Goal: Use online tool/utility: Utilize a website feature to perform a specific function

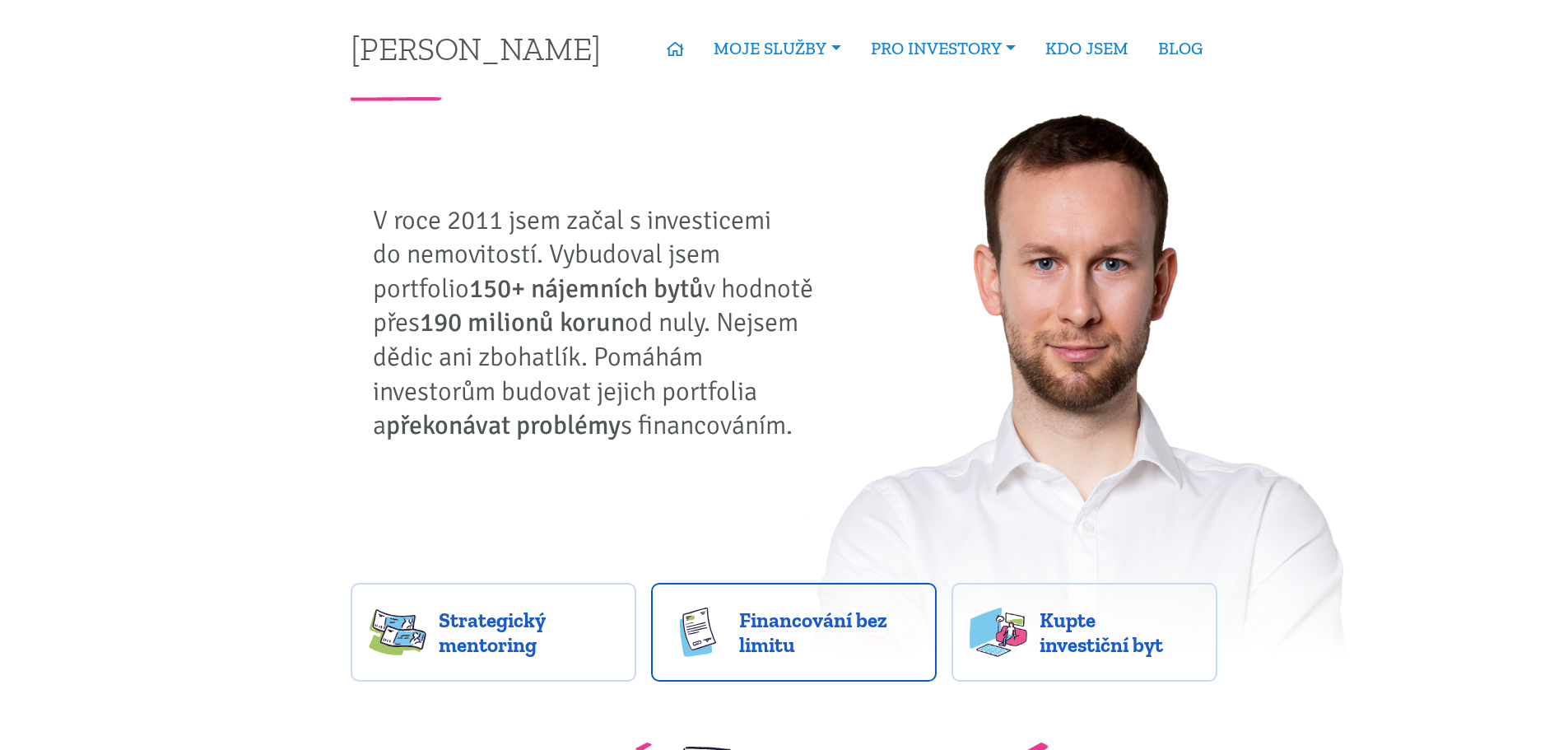
click at [891, 662] on link "Financování bez limitu" at bounding box center [793, 631] width 285 height 99
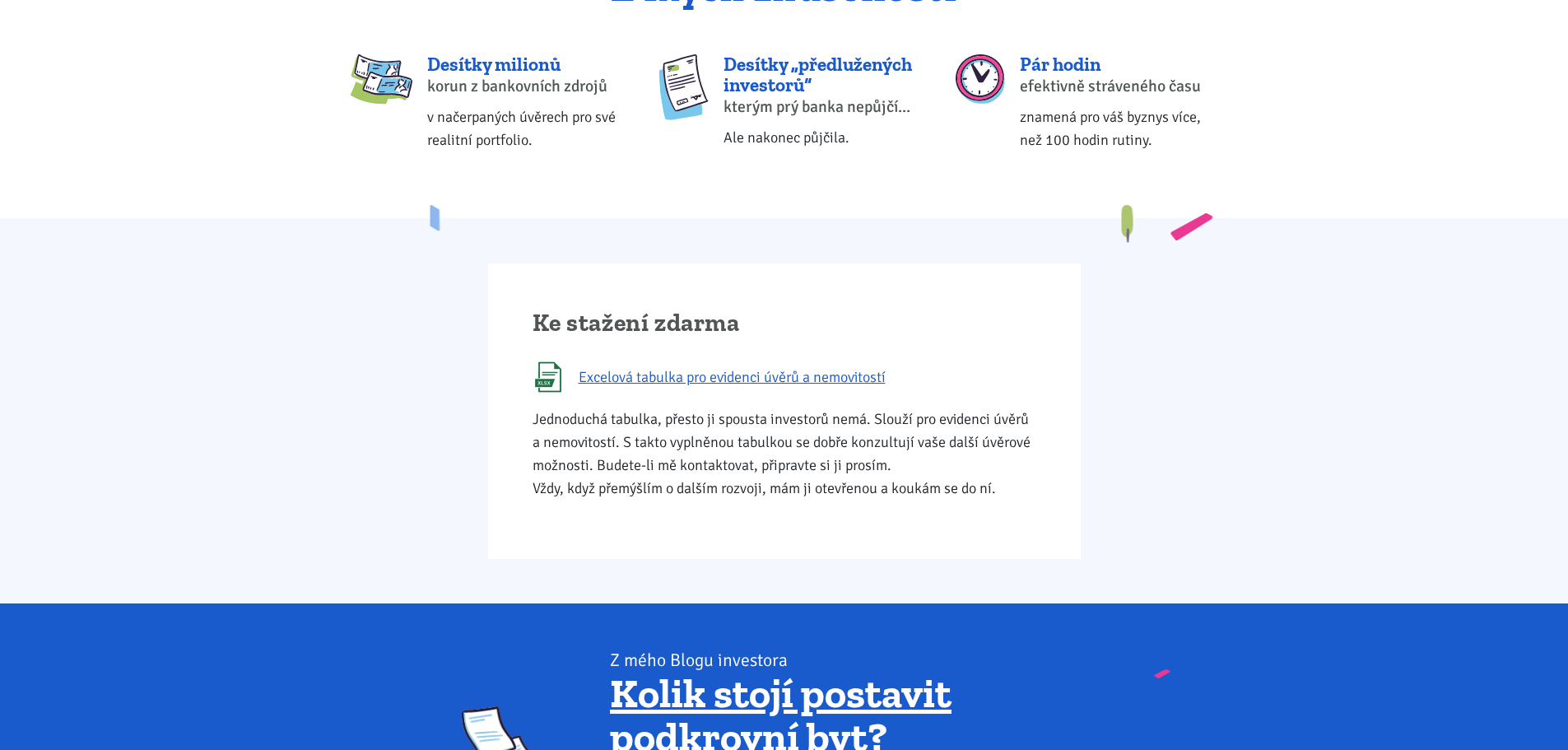
scroll to position [740, 0]
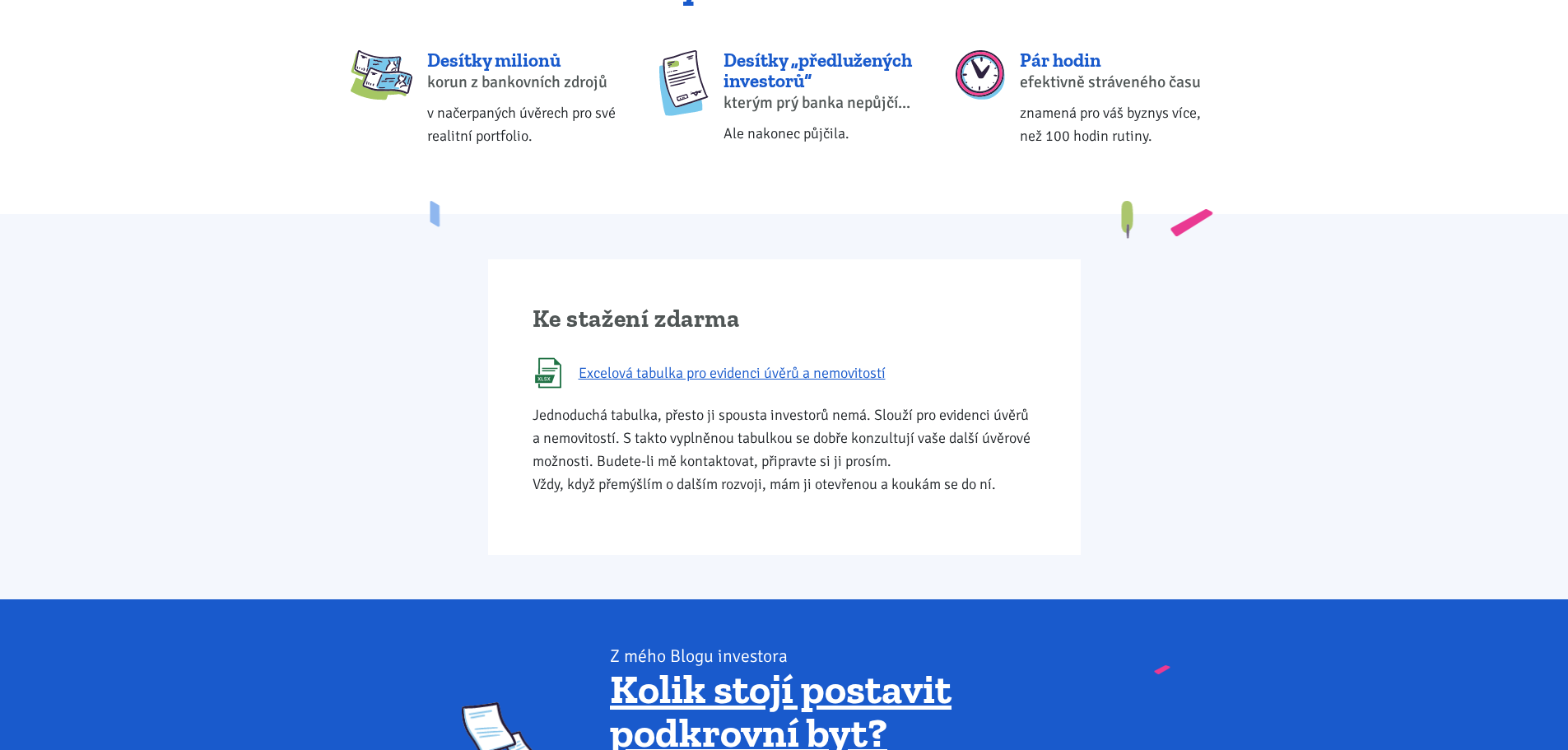
drag, startPoint x: 665, startPoint y: 451, endPoint x: 1007, endPoint y: 484, distance: 343.6
click at [1007, 484] on p "Jednoduchá tabulka, přesto ji spousta investorů nemá. Slouží pro evidenci úvěrů…" at bounding box center [784, 449] width 504 height 92
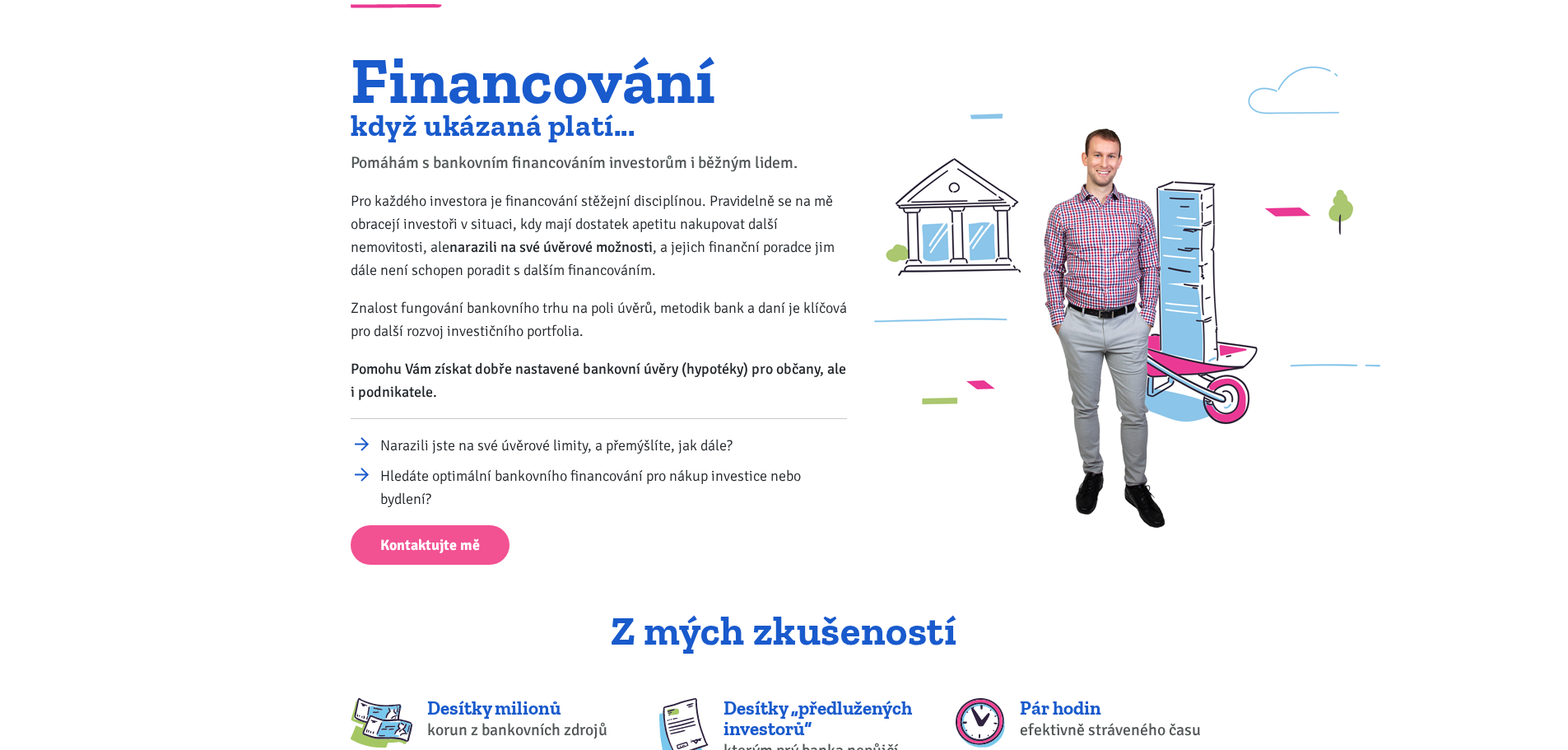
scroll to position [0, 0]
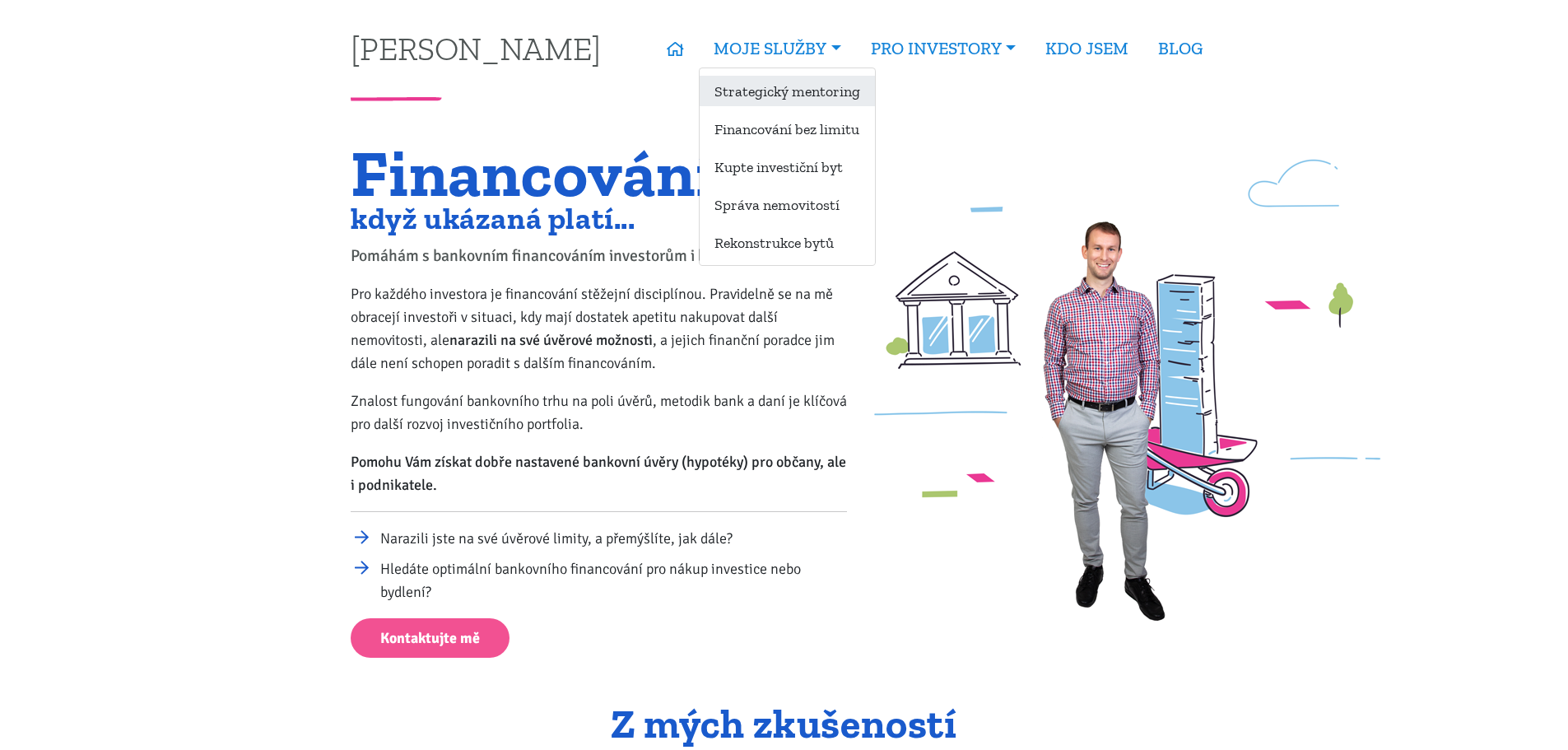
click at [799, 94] on link "Strategický mentoring" at bounding box center [786, 90] width 176 height 30
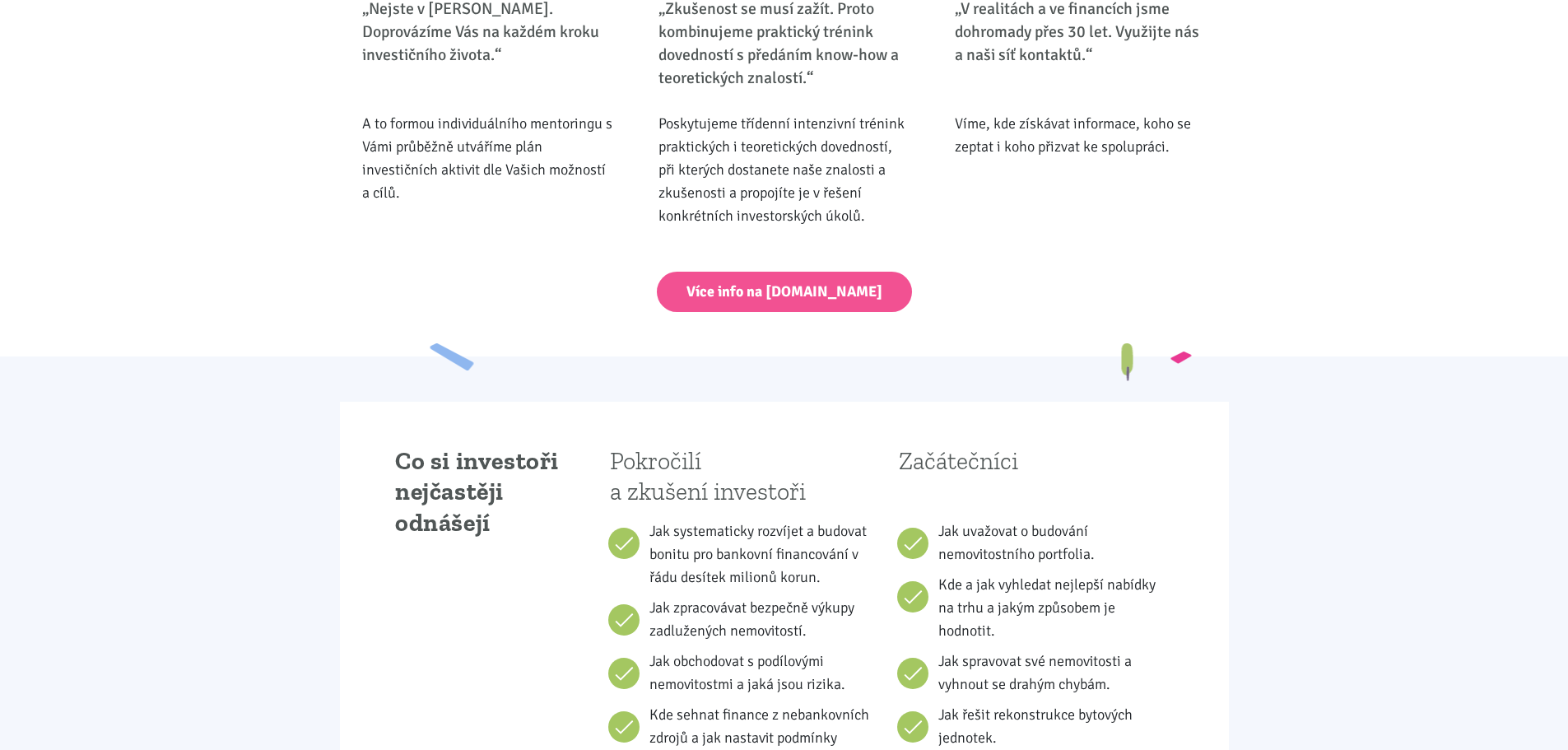
scroll to position [739, 0]
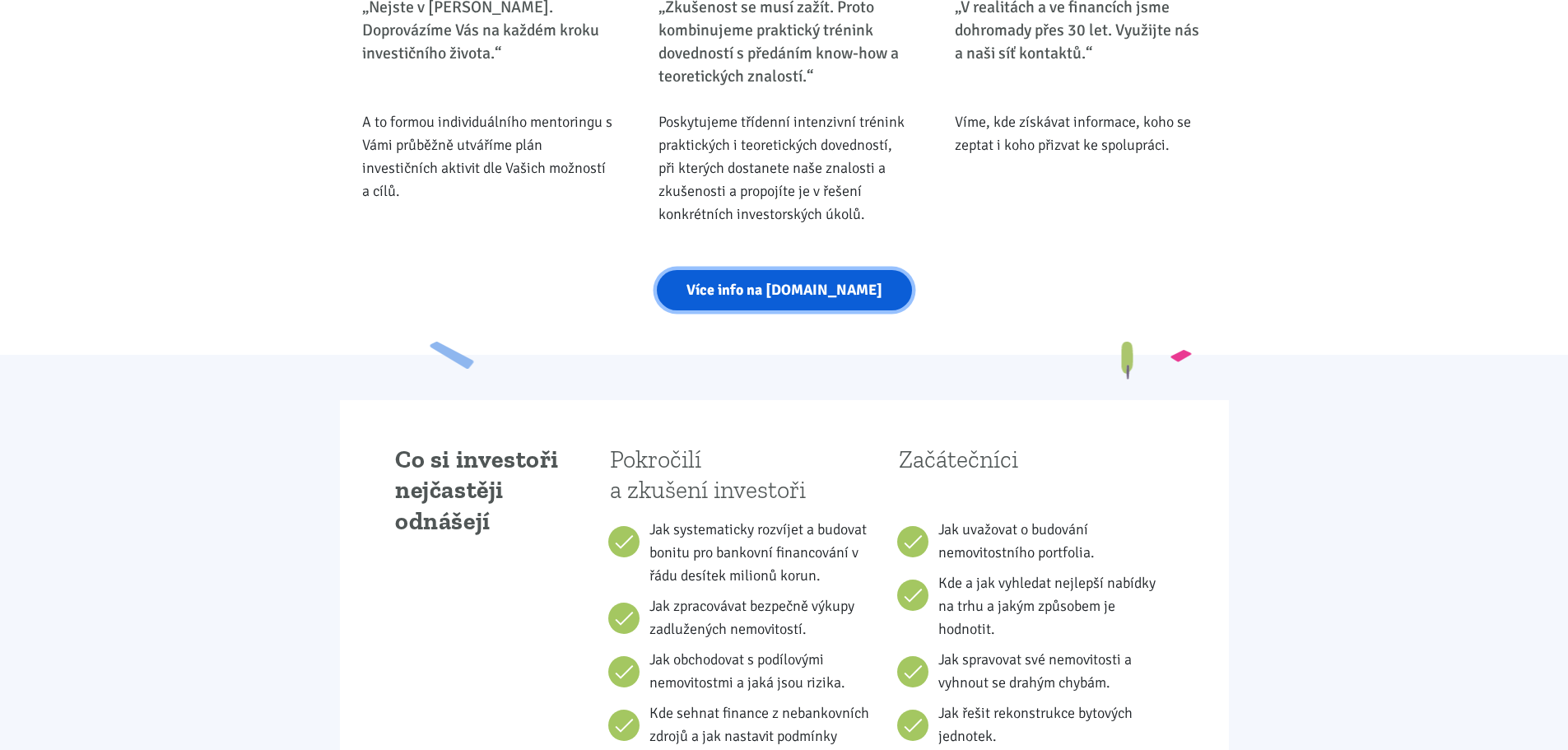
click at [834, 284] on link "Více info na strategickymentoring.cz" at bounding box center [784, 289] width 255 height 40
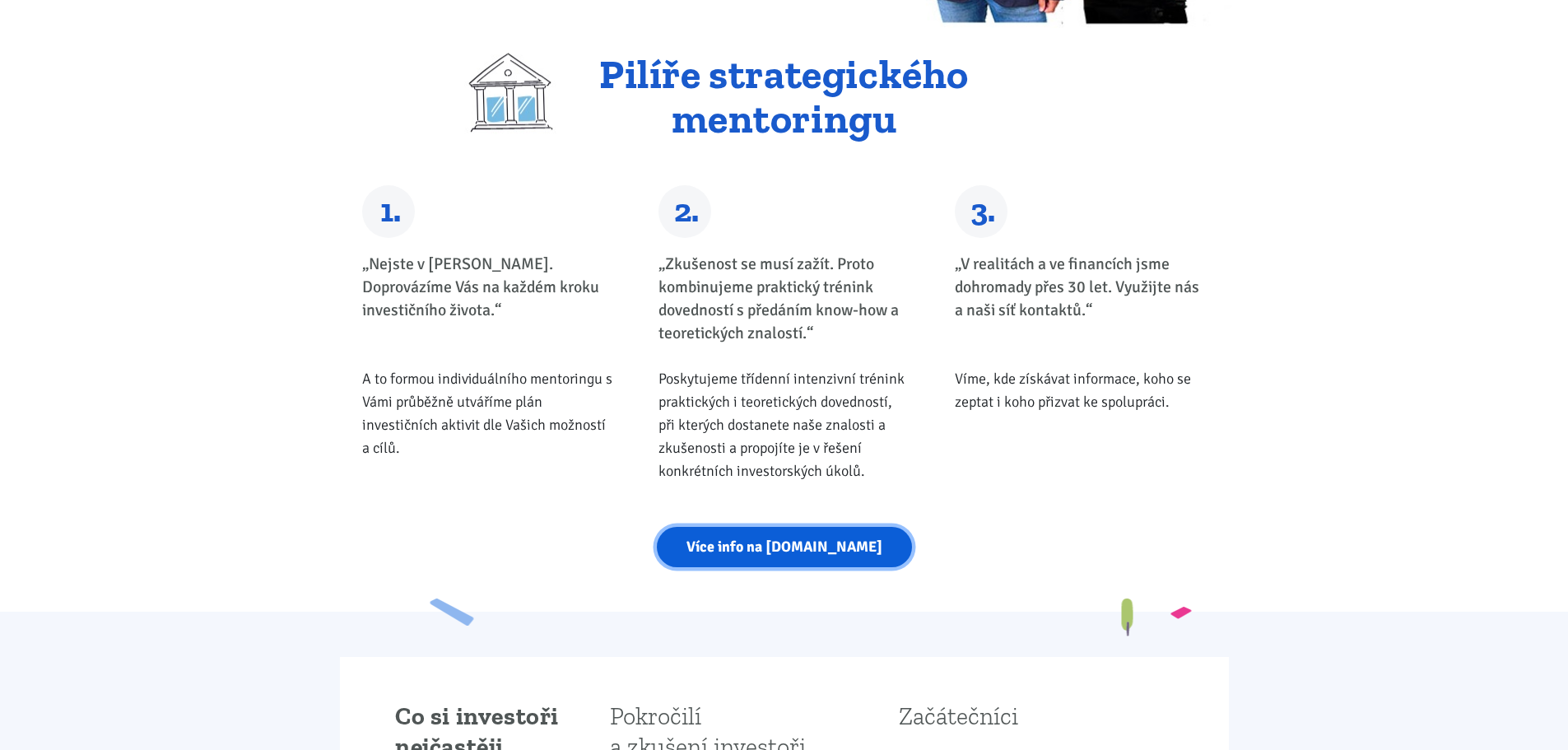
scroll to position [0, 0]
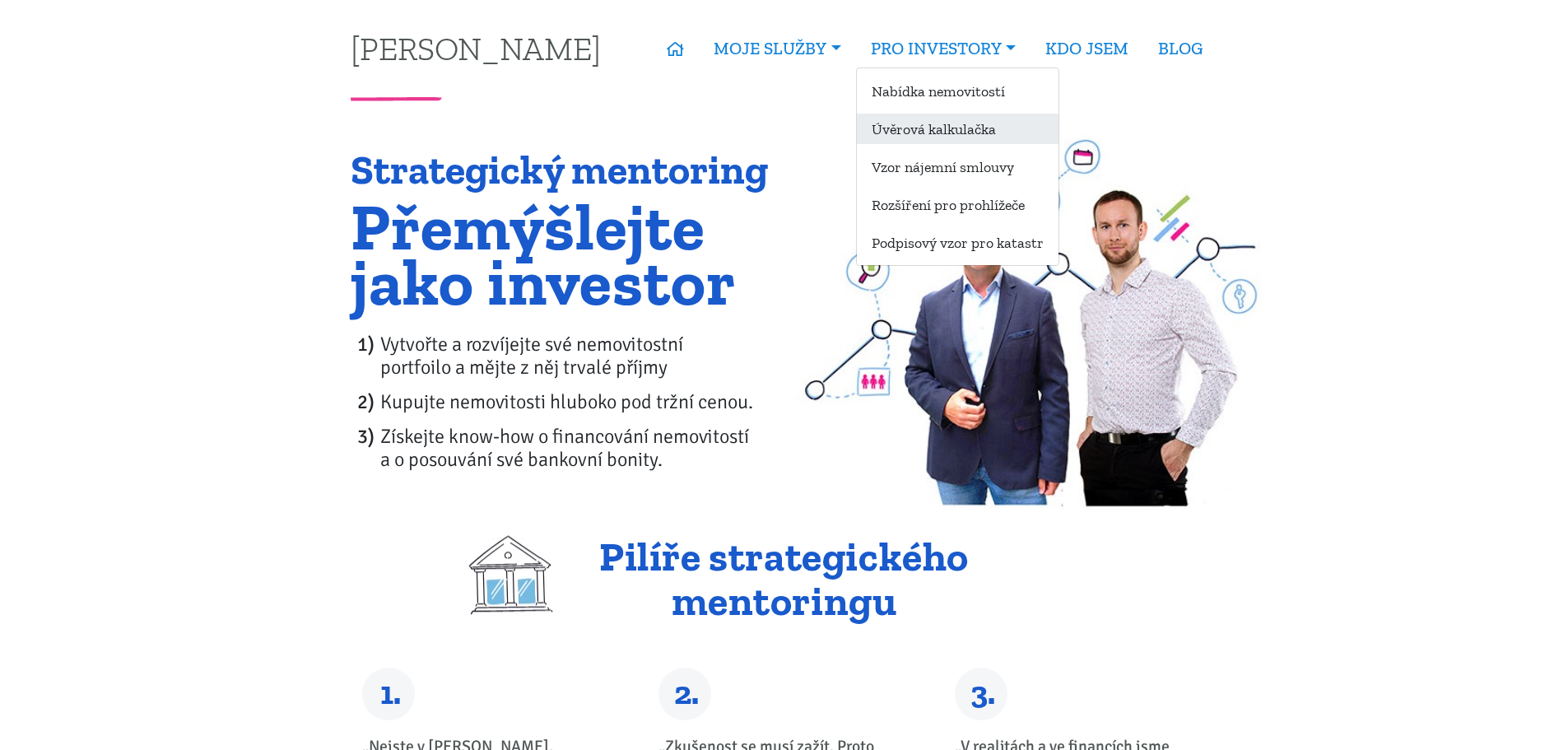
click at [952, 123] on link "Úvěrová kalkulačka" at bounding box center [958, 128] width 202 height 30
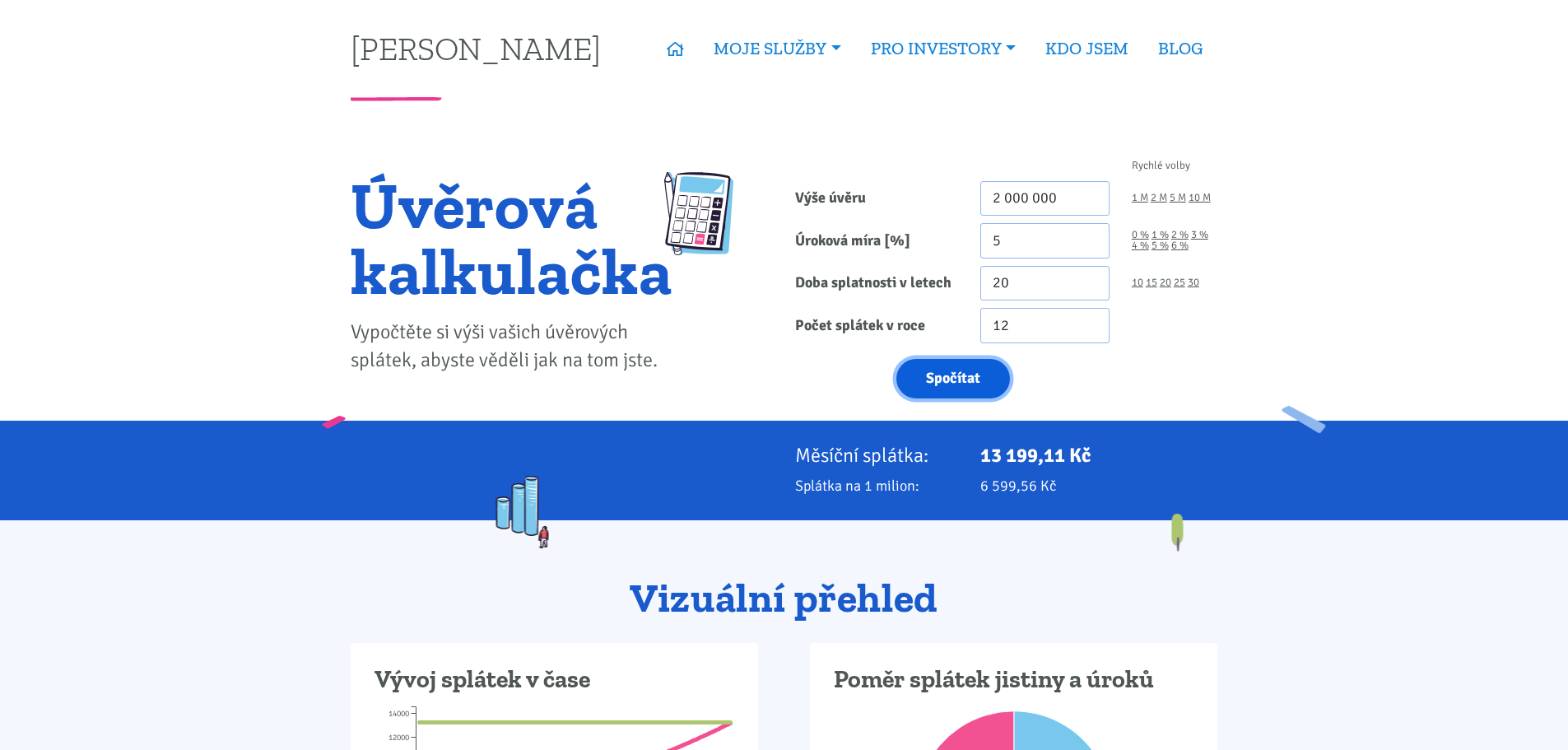
click at [969, 381] on button "Spočítat" at bounding box center [953, 378] width 114 height 40
type input "2000000"
click at [969, 381] on button "Spočítat" at bounding box center [953, 378] width 114 height 40
type input "2000000"
drag, startPoint x: 1026, startPoint y: 249, endPoint x: 986, endPoint y: 244, distance: 40.3
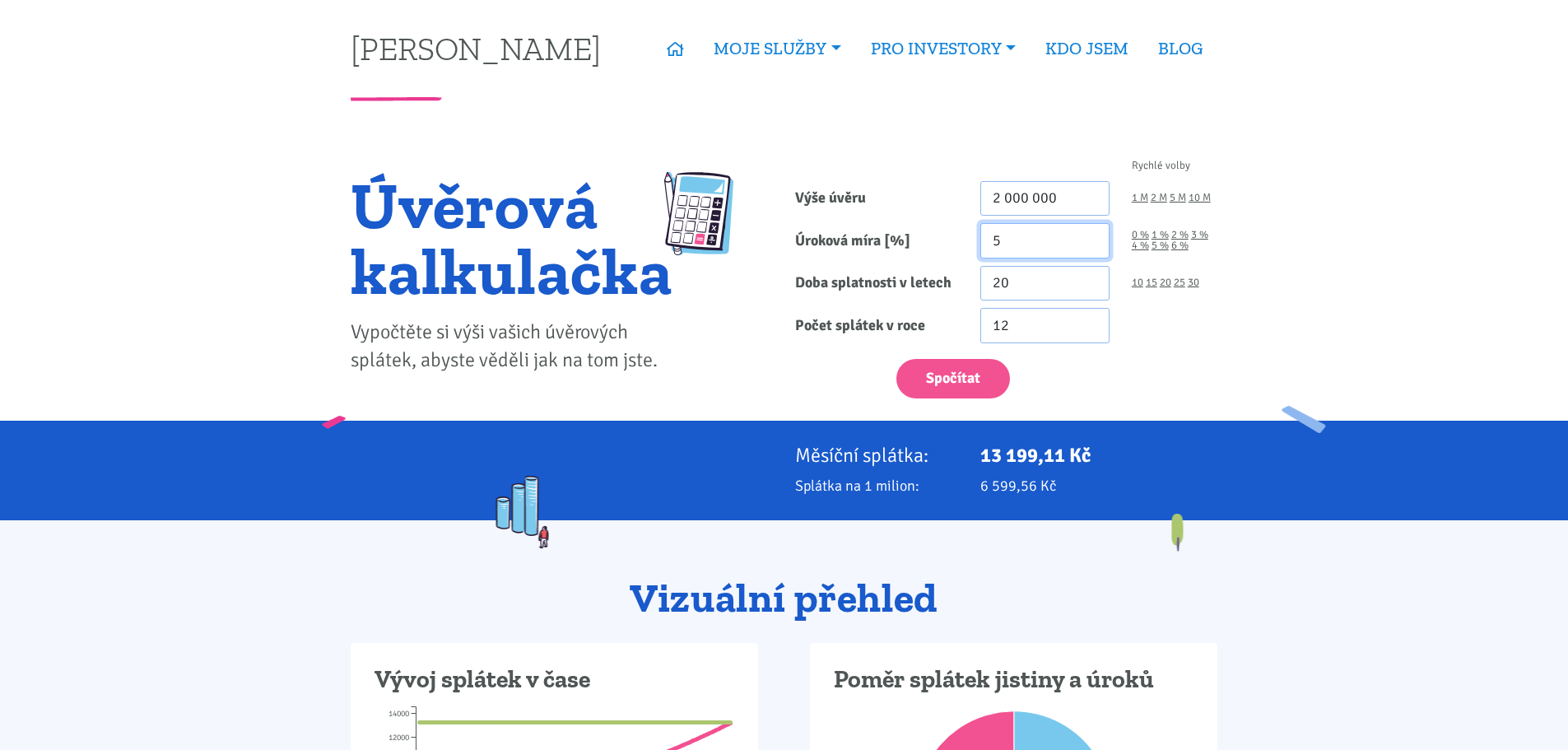
click at [986, 244] on input "5" at bounding box center [1045, 240] width 129 height 35
click at [1141, 197] on link "1 M" at bounding box center [1139, 197] width 17 height 11
click at [959, 382] on button "Spočítat" at bounding box center [953, 378] width 114 height 40
type input "1000000"
drag, startPoint x: 1023, startPoint y: 238, endPoint x: 969, endPoint y: 241, distance: 54.1
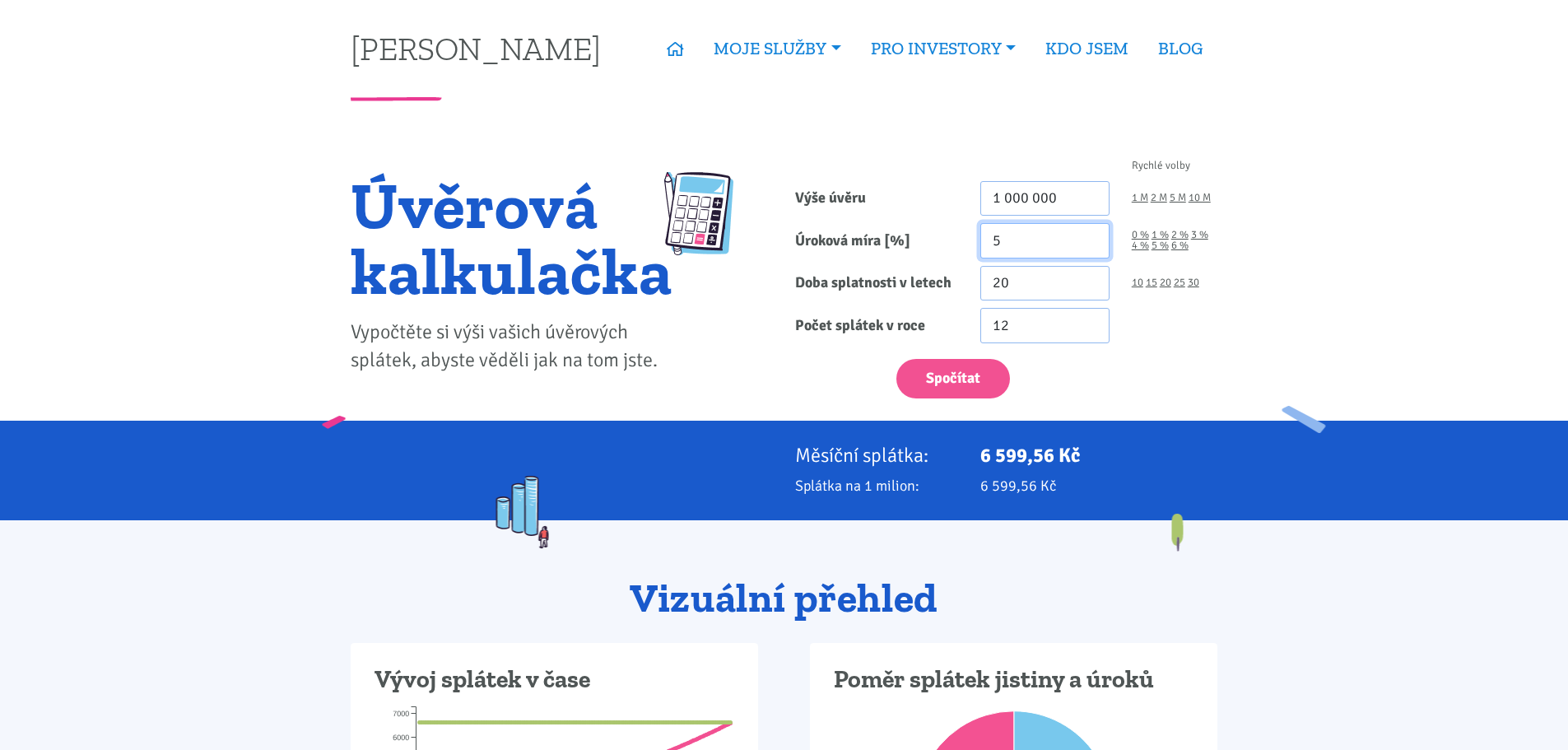
click at [970, 241] on div "5" at bounding box center [1045, 240] width 151 height 35
type input "4"
click at [947, 375] on button "Spočítat" at bounding box center [953, 378] width 114 height 40
type input "1000000"
drag, startPoint x: 959, startPoint y: 286, endPoint x: 940, endPoint y: 285, distance: 19.0
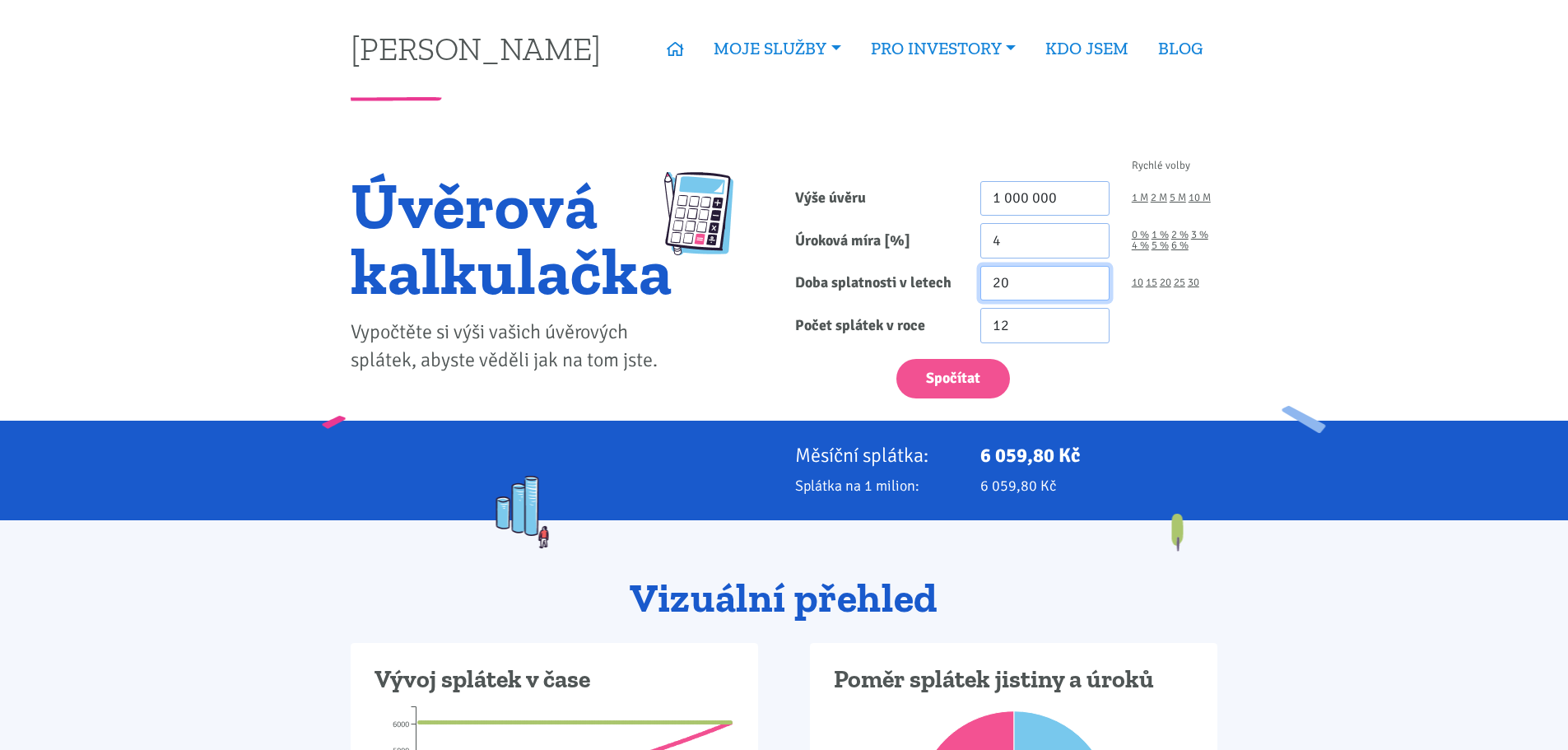
click at [940, 285] on div "Doba splatnosti v letech 20 10 15 20 25 30" at bounding box center [1006, 283] width 444 height 35
type input "30"
click at [966, 378] on button "Spočítat" at bounding box center [953, 378] width 114 height 40
type input "1000000"
drag, startPoint x: 1043, startPoint y: 235, endPoint x: 1010, endPoint y: 239, distance: 33.2
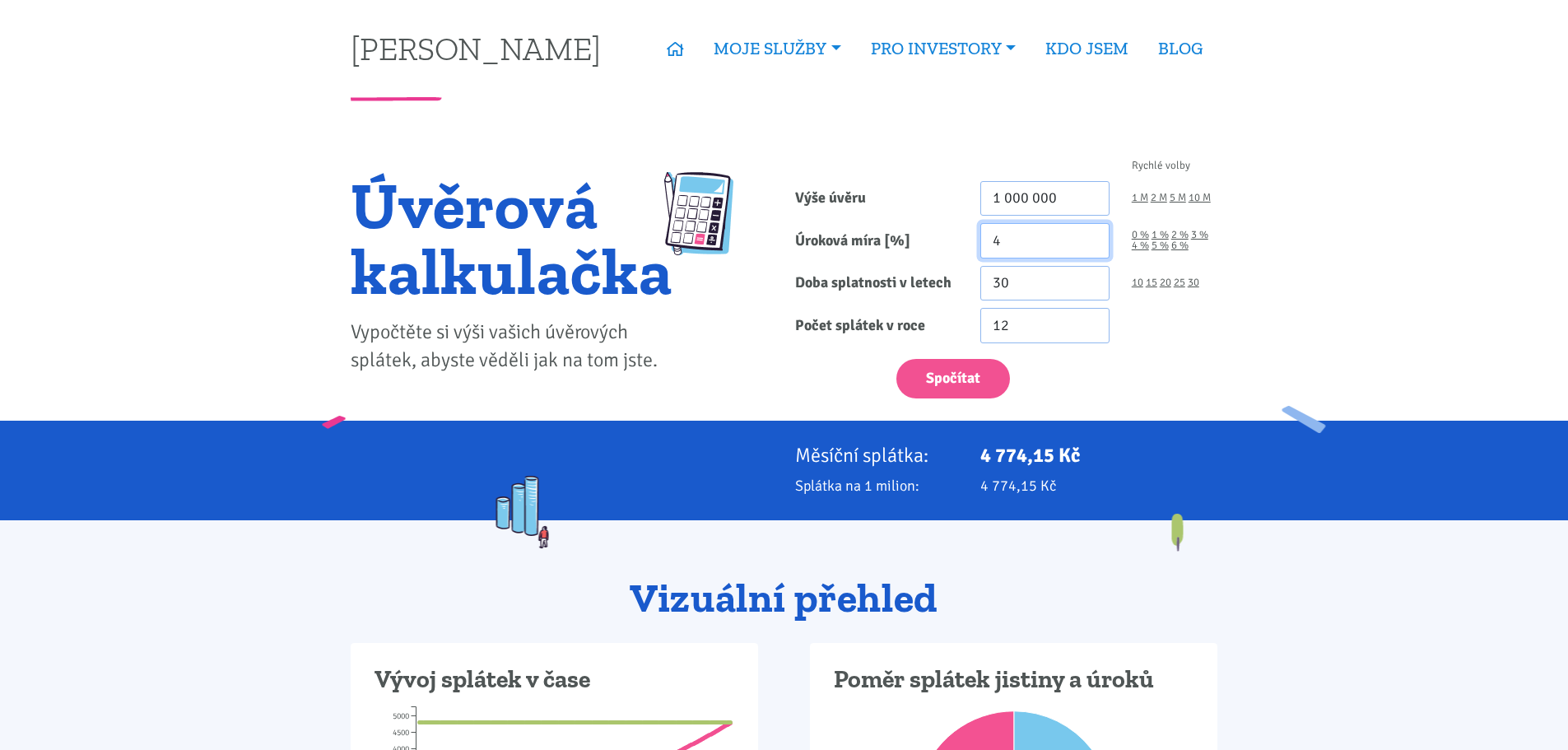
click at [1010, 239] on input "4" at bounding box center [1045, 240] width 129 height 35
type input "4.5"
click at [966, 381] on button "Spočítat" at bounding box center [953, 378] width 114 height 40
type input "1000000"
drag, startPoint x: 1000, startPoint y: 194, endPoint x: 991, endPoint y: 193, distance: 9.1
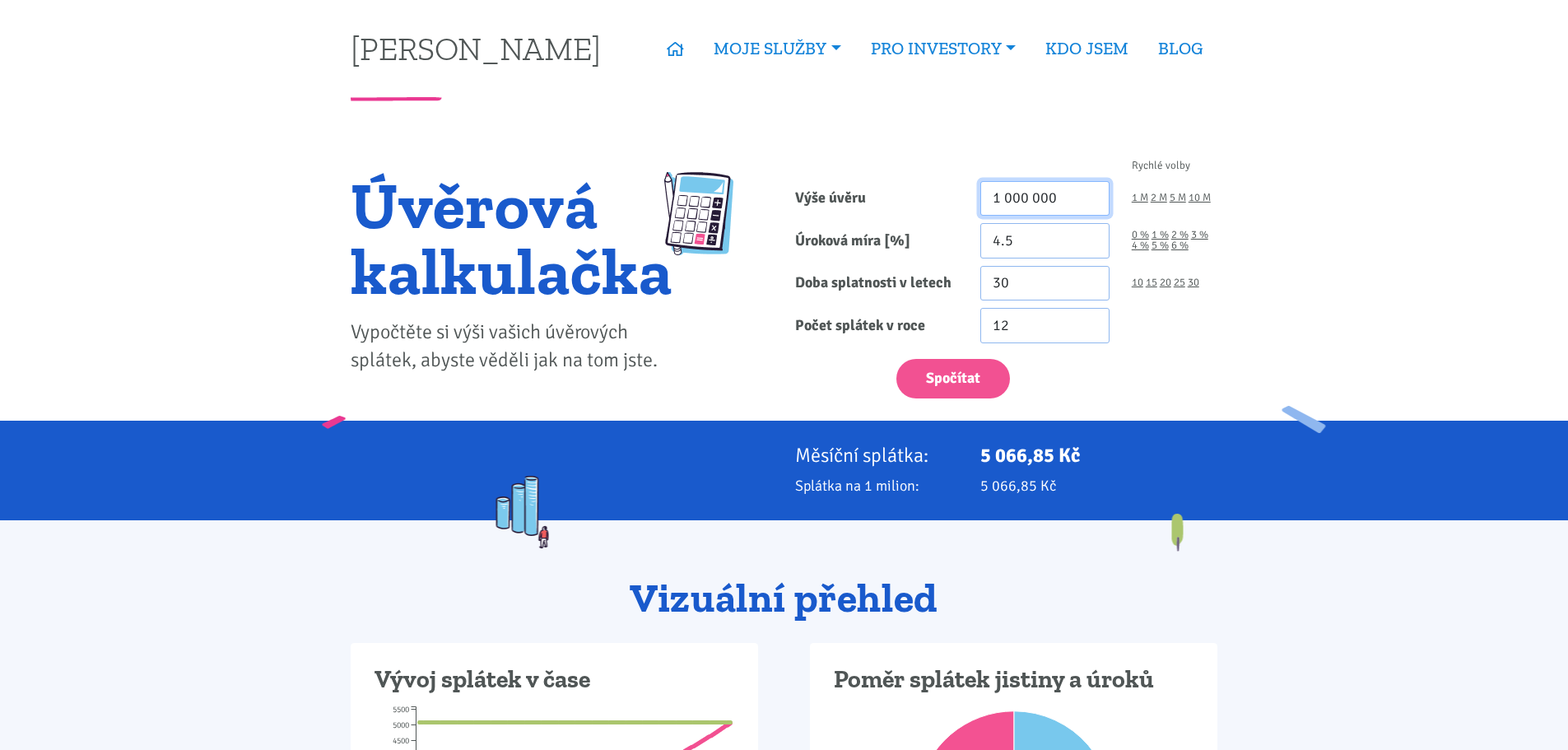
click at [994, 193] on input "1 000 000" at bounding box center [1045, 199] width 129 height 35
click at [1071, 196] on input "1 000 000" at bounding box center [1045, 199] width 129 height 35
drag, startPoint x: 1057, startPoint y: 196, endPoint x: 985, endPoint y: 194, distance: 72.0
click at [985, 194] on input "1 000 000" at bounding box center [1045, 199] width 129 height 35
drag, startPoint x: 1033, startPoint y: 204, endPoint x: 940, endPoint y: 192, distance: 93.8
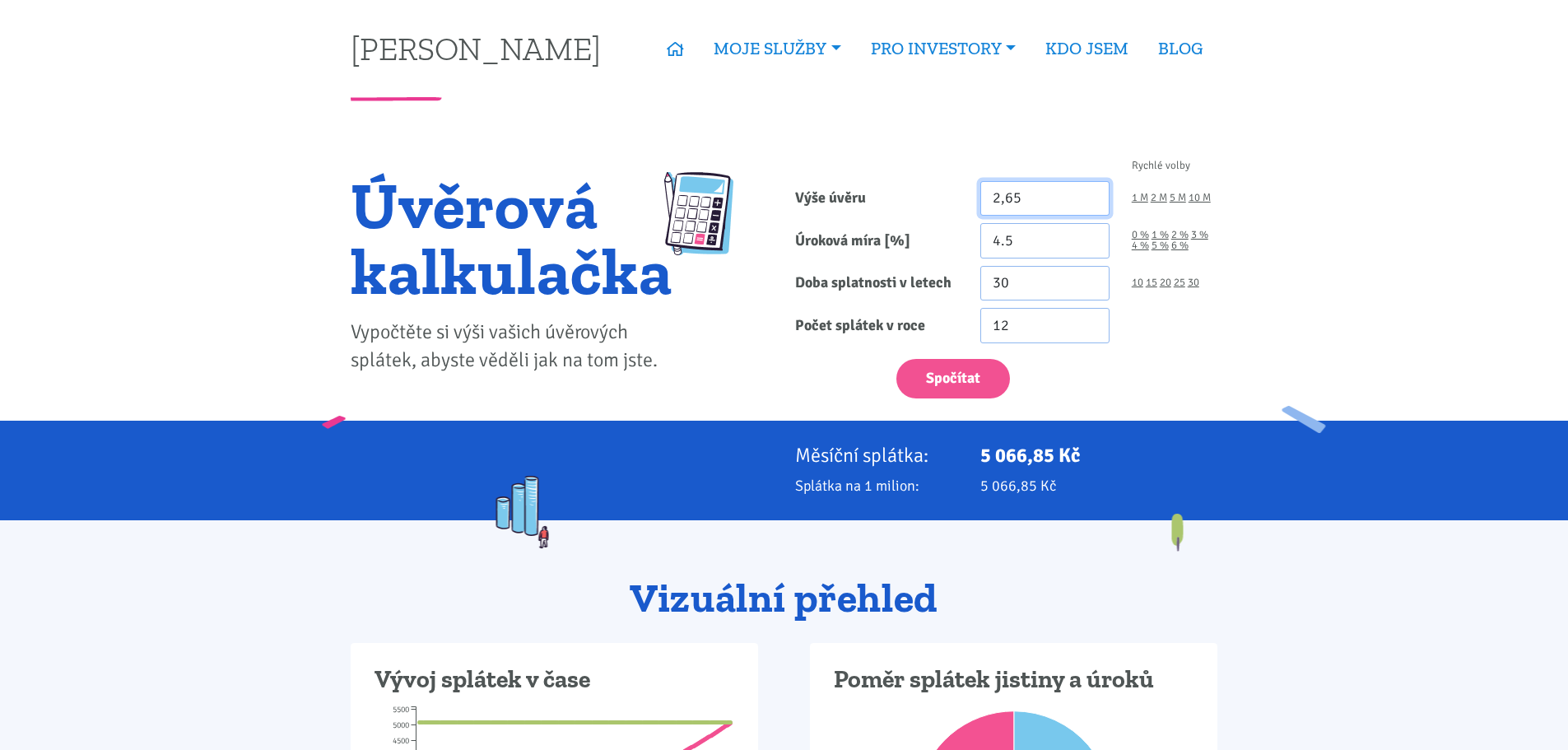
click at [940, 192] on div "Výše úvěru 2,65 1 M 2 M 5 M 10 M" at bounding box center [1006, 199] width 444 height 35
click at [896, 359] on button "Spočítat" at bounding box center [953, 378] width 114 height 40
type input "2650000"
drag, startPoint x: 1077, startPoint y: 201, endPoint x: 971, endPoint y: 206, distance: 106.1
click at [971, 206] on div "2 650 000" at bounding box center [1045, 199] width 151 height 35
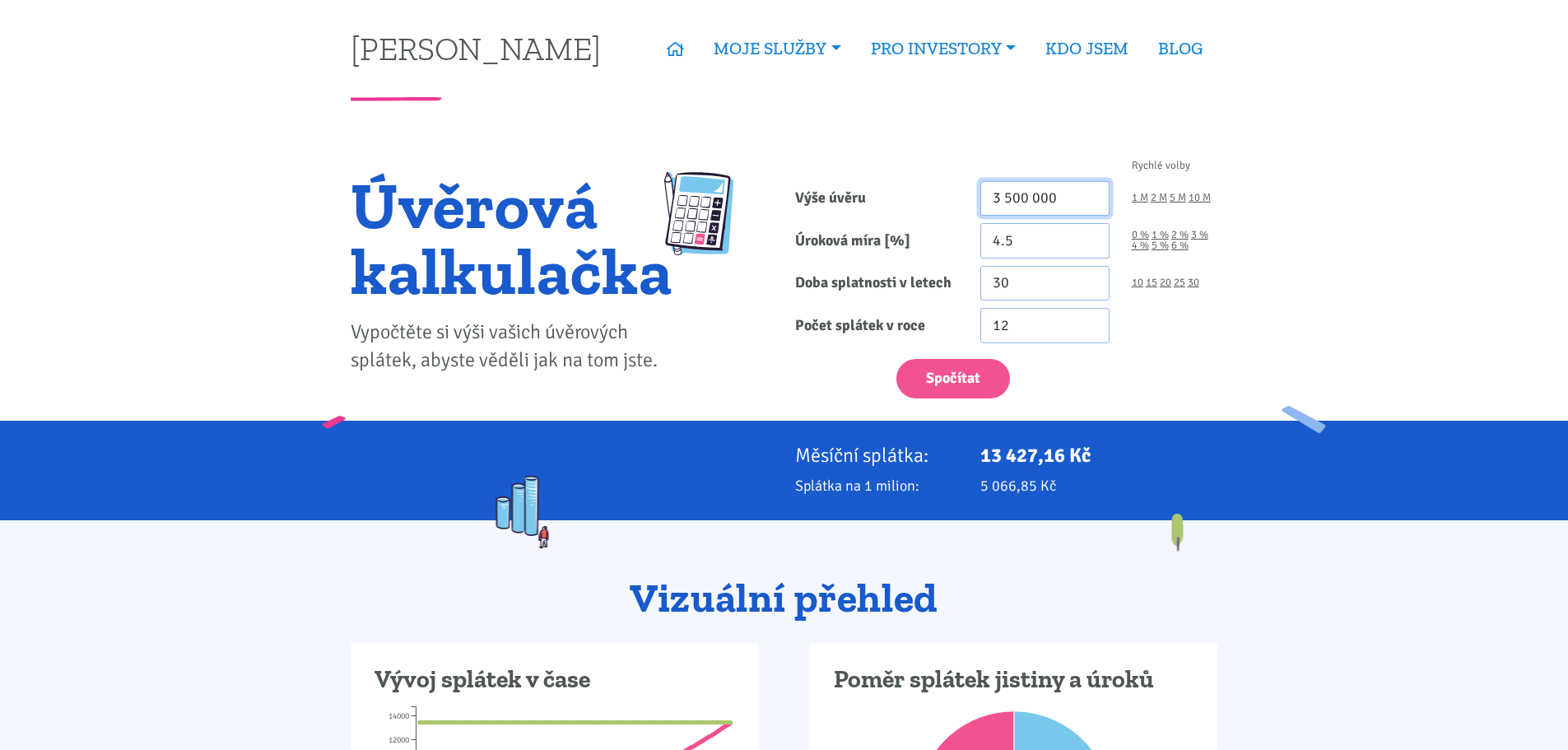
type input "3 500 000"
click at [1088, 291] on input "29" at bounding box center [1045, 283] width 129 height 35
click at [1088, 291] on input "28" at bounding box center [1045, 283] width 129 height 35
click at [1088, 291] on input "27" at bounding box center [1045, 283] width 129 height 35
click at [1088, 291] on input "26" at bounding box center [1045, 283] width 129 height 35
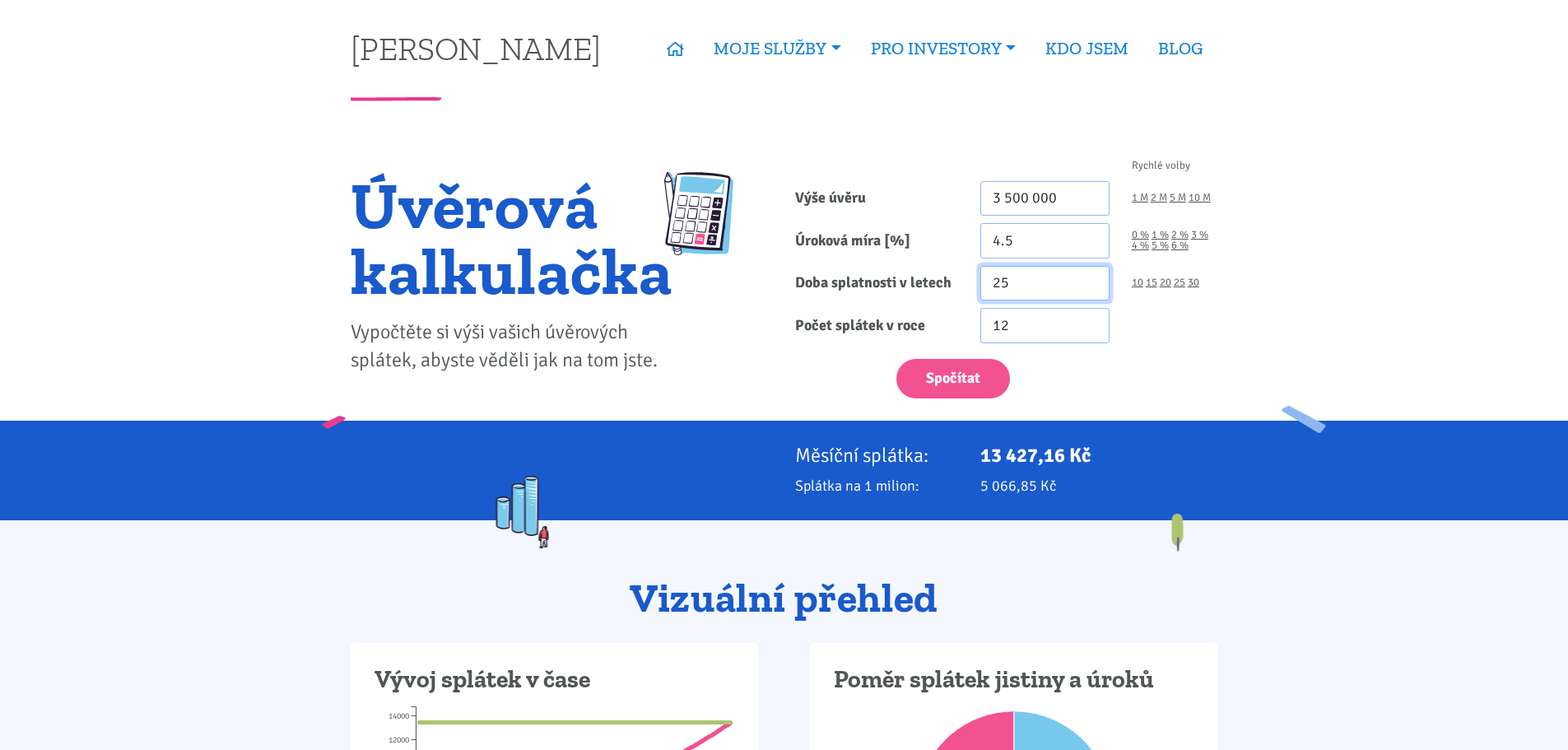
click at [1088, 291] on input "25" at bounding box center [1045, 283] width 129 height 35
click at [1088, 291] on input "24" at bounding box center [1045, 283] width 129 height 35
click at [1088, 291] on input "23" at bounding box center [1045, 283] width 129 height 35
click at [1088, 291] on input "22" at bounding box center [1045, 283] width 129 height 35
click at [1088, 291] on input "21" at bounding box center [1045, 283] width 129 height 35
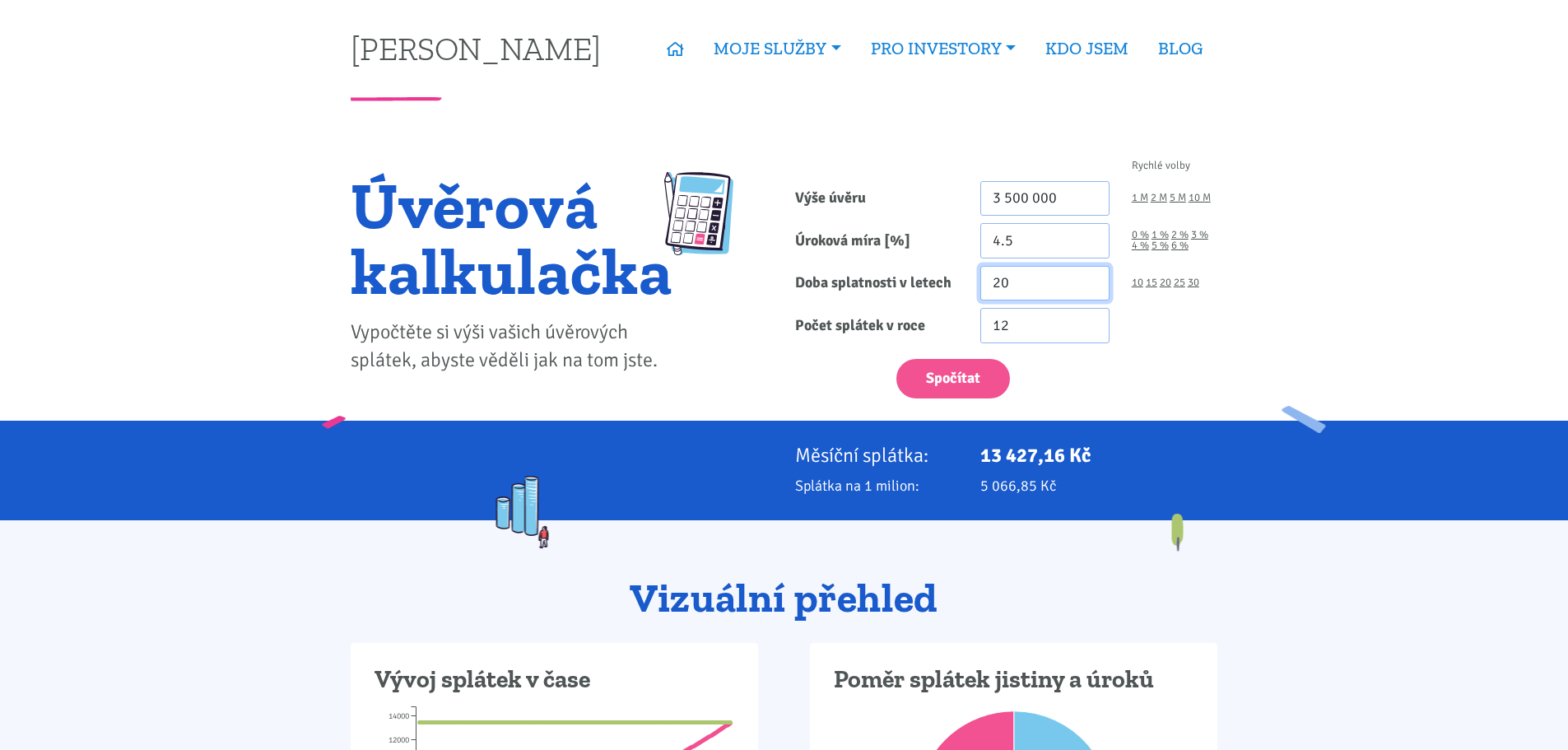
type input "20"
click at [1088, 291] on input "20" at bounding box center [1045, 283] width 129 height 35
click at [957, 374] on button "Spočítat" at bounding box center [953, 378] width 114 height 40
type input "3500000"
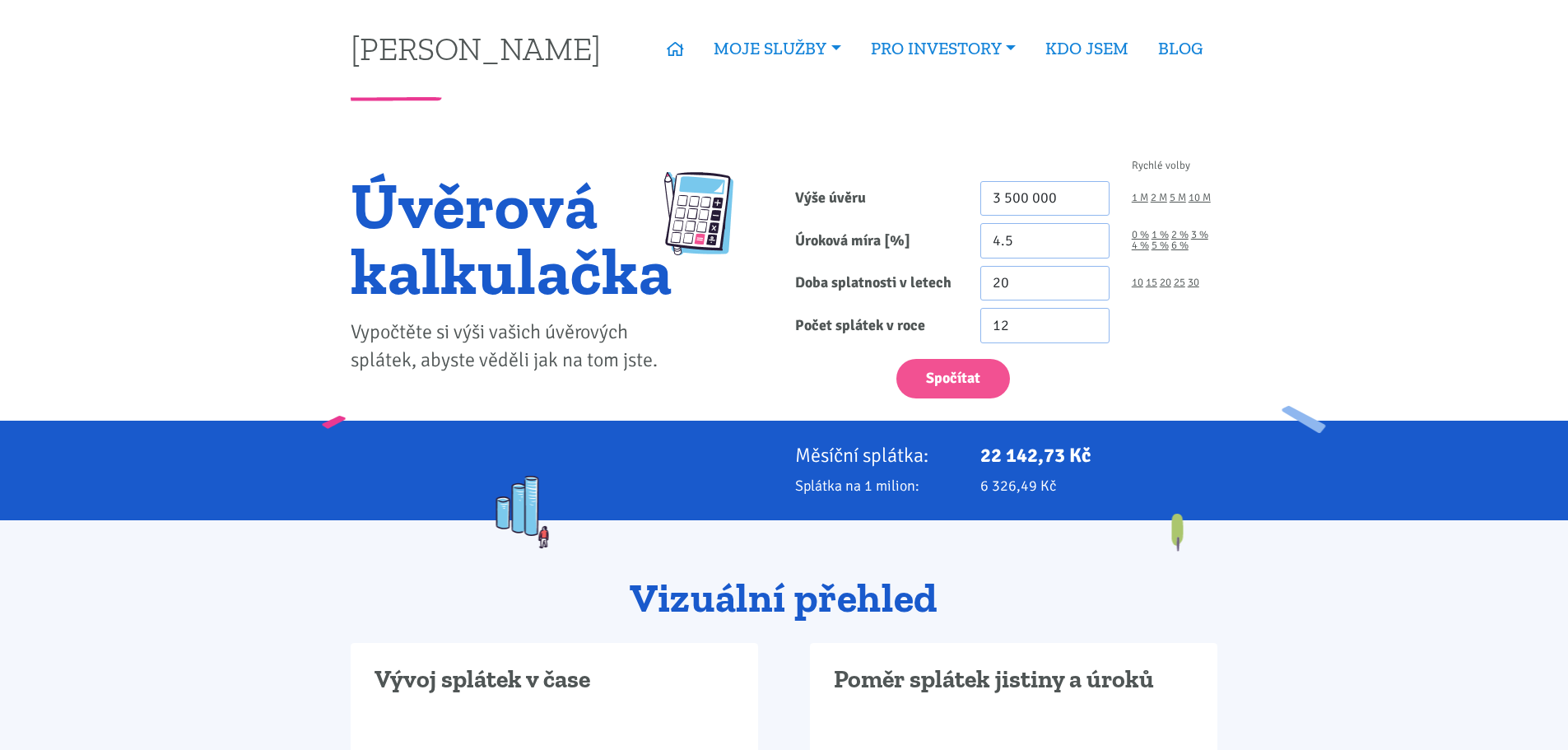
drag, startPoint x: 1066, startPoint y: 491, endPoint x: 969, endPoint y: 445, distance: 107.4
click at [969, 445] on div "Měsíční splátka: 22 142,73 Kč Splátka na 1 milion: 6 326,49 Kč" at bounding box center [784, 470] width 889 height 54
click at [970, 444] on div "22 142,73 Kč" at bounding box center [1099, 455] width 259 height 24
click at [830, 447] on p "Měsíční splátka:" at bounding box center [877, 455] width 163 height 24
drag, startPoint x: 799, startPoint y: 455, endPoint x: 1055, endPoint y: 481, distance: 257.3
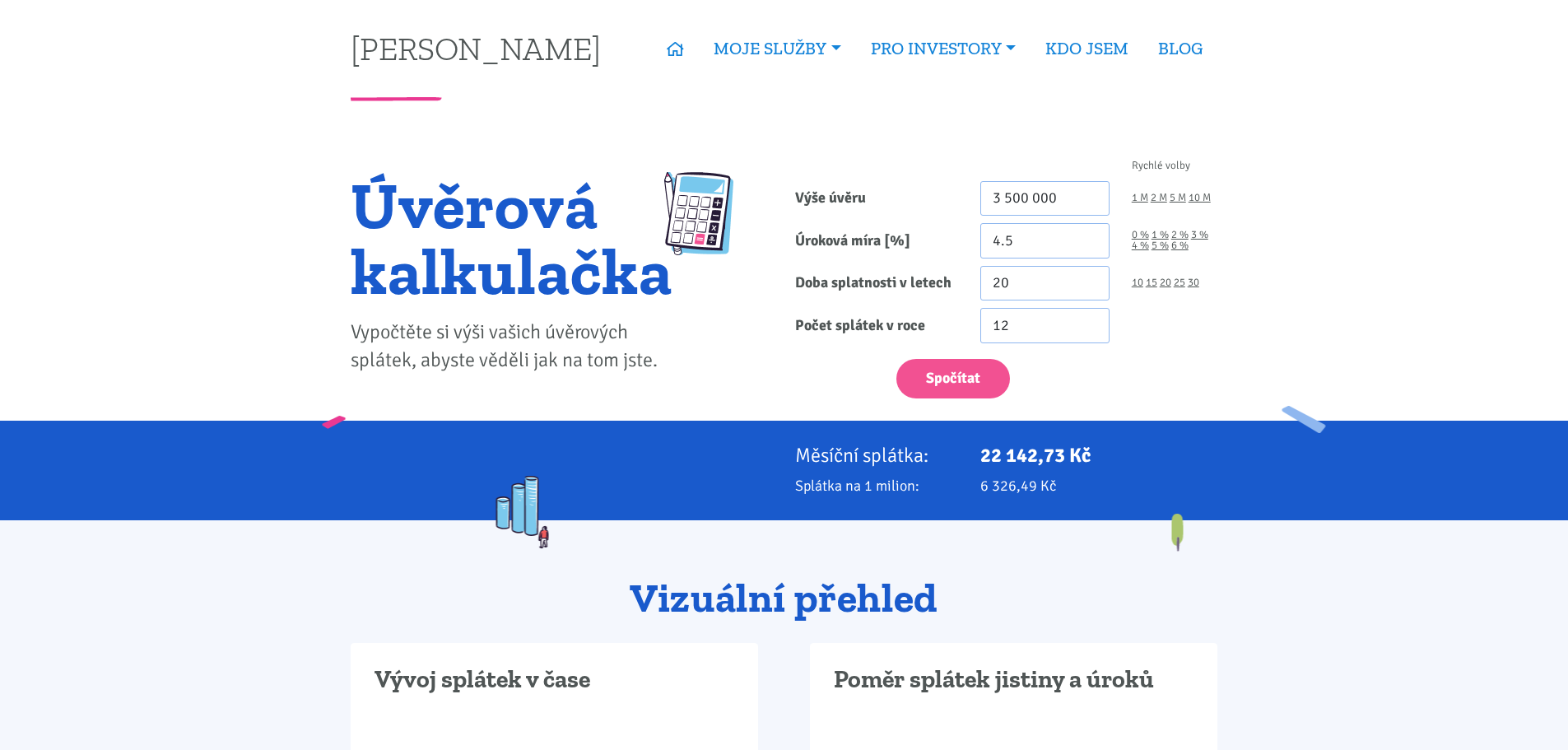
click at [1055, 481] on div "Měsíční splátka: 22 142,73 Kč Splátka na 1 milion: 6 326,49 Kč" at bounding box center [784, 470] width 889 height 54
click at [1056, 481] on p "6 326,49 Kč" at bounding box center [1099, 485] width 237 height 24
type input "4.51"
click at [1090, 233] on input "4.51" at bounding box center [1045, 240] width 129 height 35
click at [945, 370] on button "Spočítat" at bounding box center [953, 378] width 114 height 40
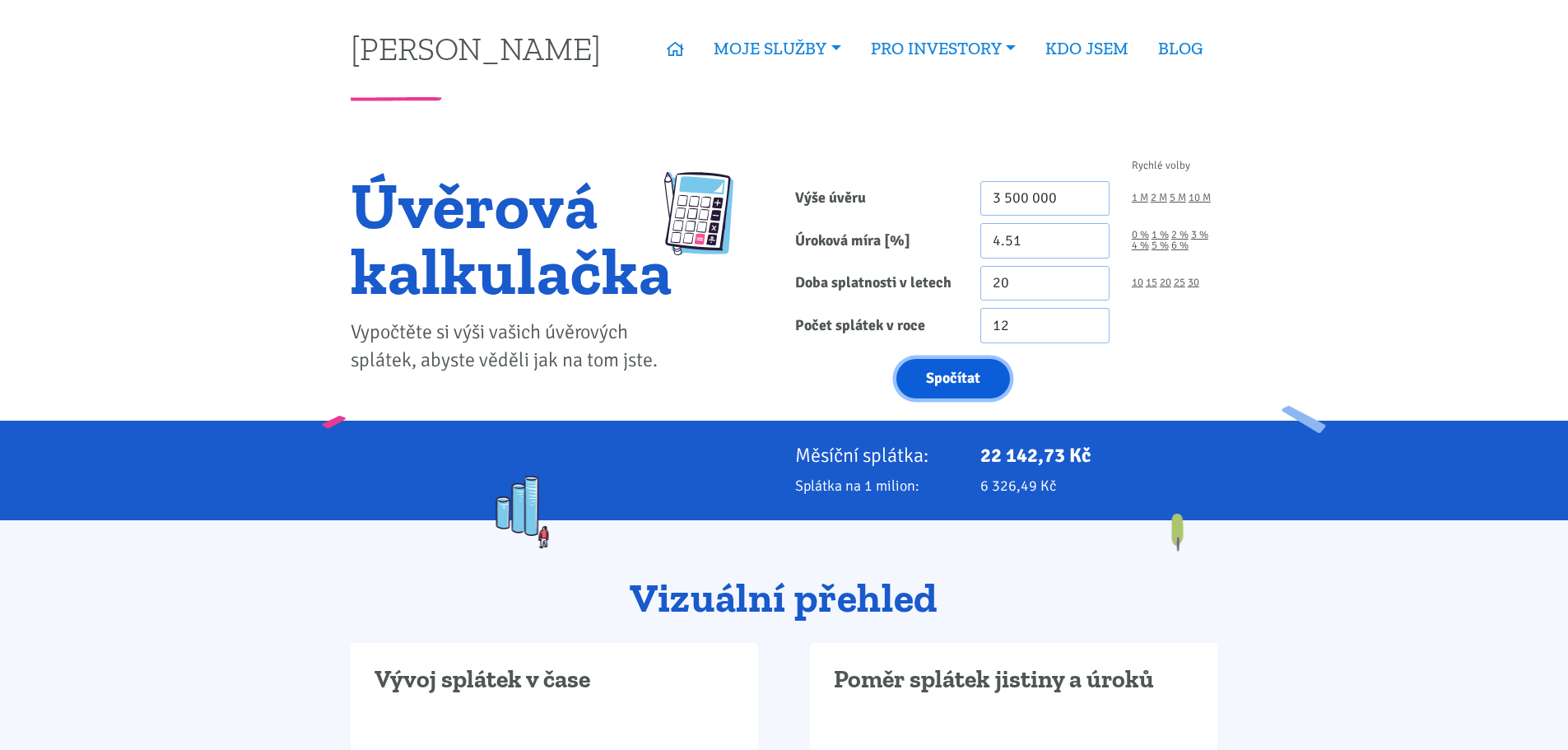
type input "3500000"
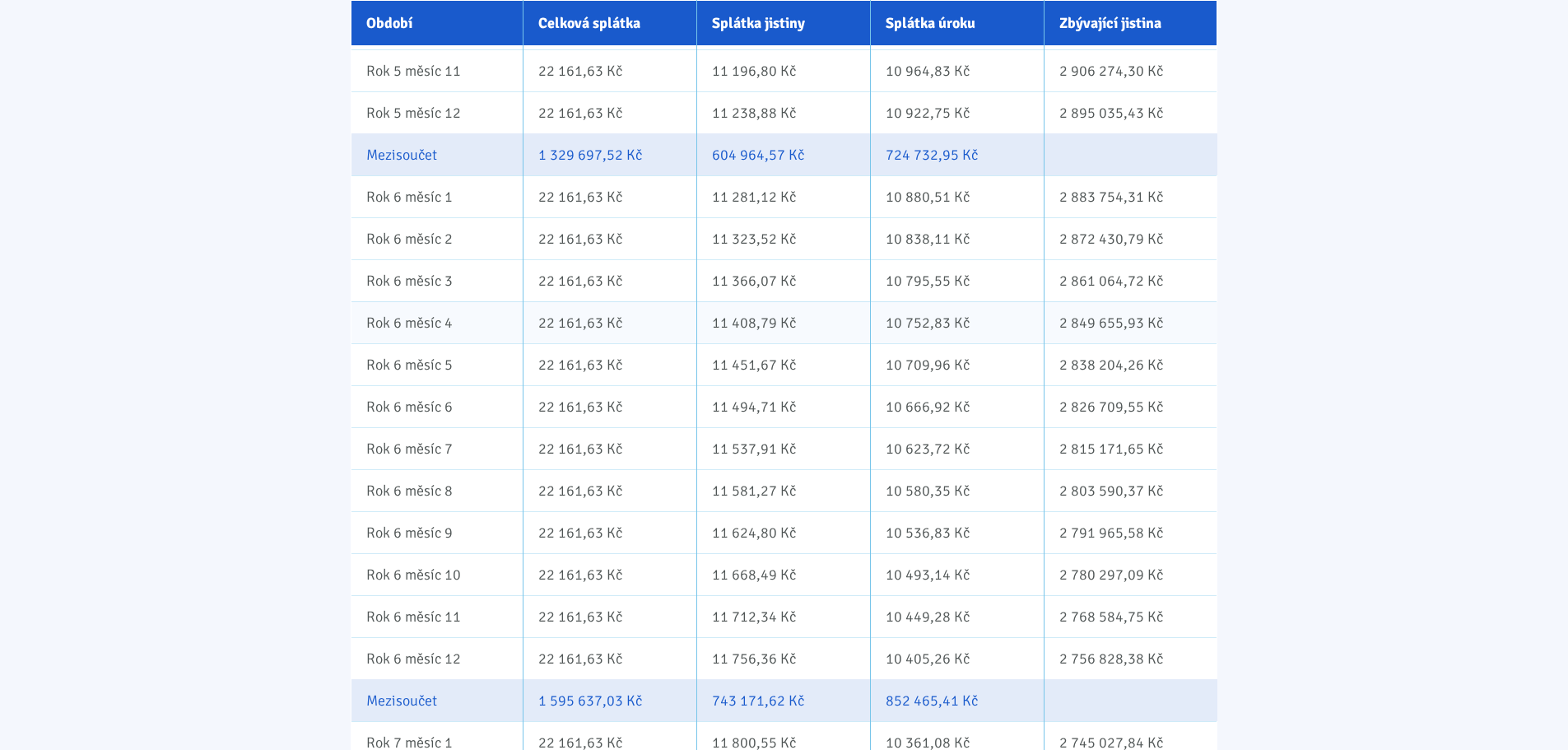
scroll to position [3704, 0]
